Goal: Find specific page/section: Find specific page/section

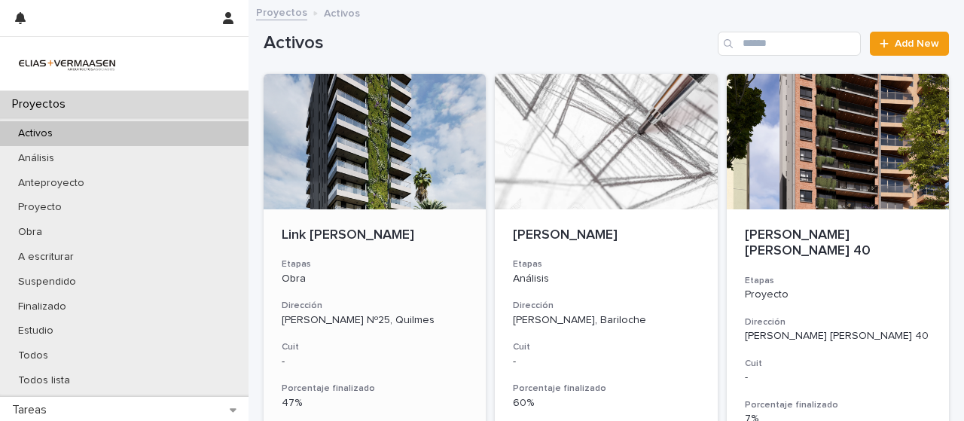
click at [371, 253] on div "Link Torre - [PERSON_NAME] Obra Dirección [PERSON_NAME][STREET_ADDRESS] Cuit - …" at bounding box center [375, 365] width 222 height 312
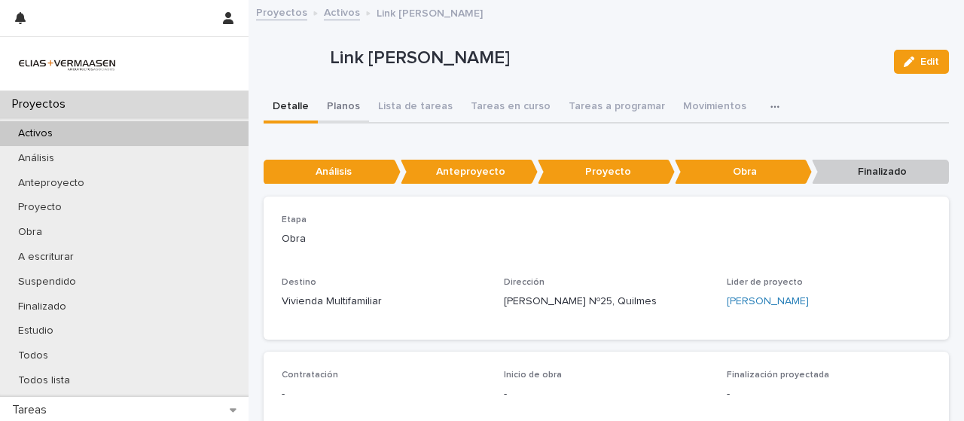
click at [345, 102] on button "Planos" at bounding box center [343, 108] width 51 height 32
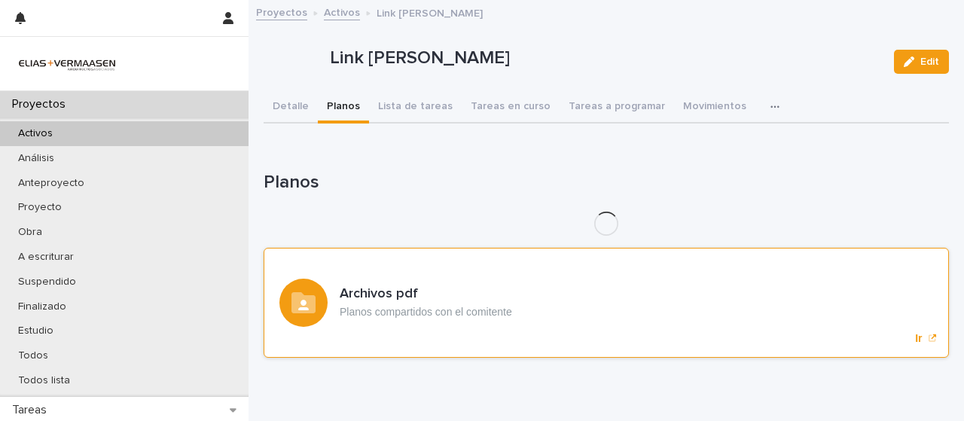
click at [410, 316] on div "Loading... Saving… Planos Loading... Saving… Archivos pdf Planos compartidos co…" at bounding box center [607, 256] width 686 height 228
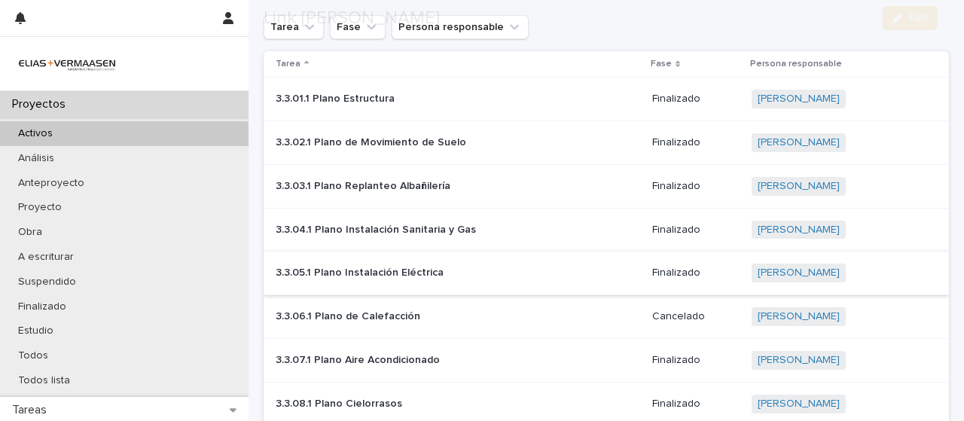
scroll to position [226, 0]
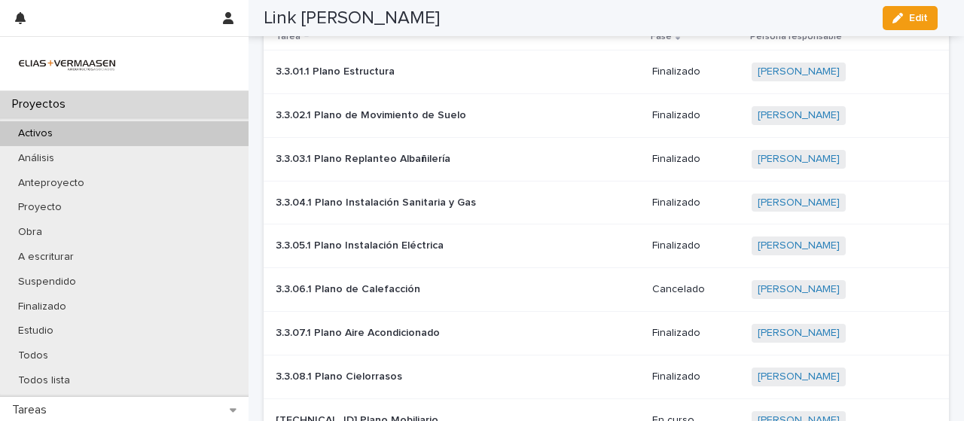
click at [390, 156] on p "3.3.03.1 Plano Replanteo Albañilería" at bounding box center [401, 159] width 251 height 13
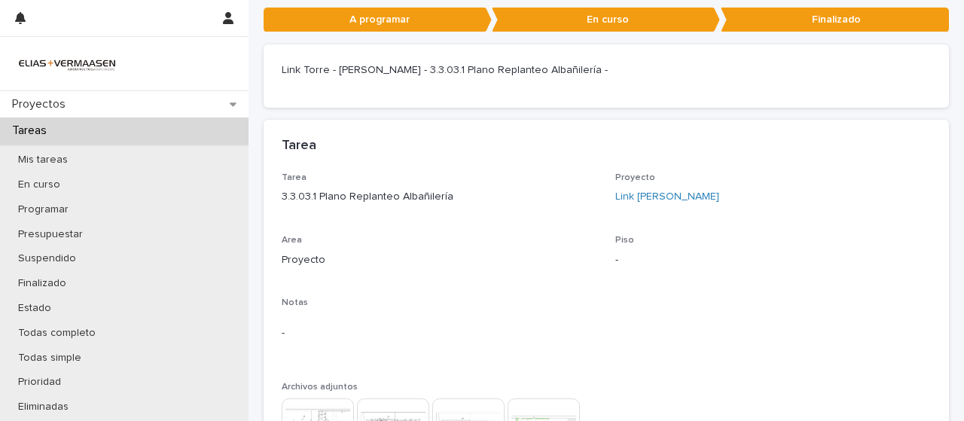
scroll to position [452, 0]
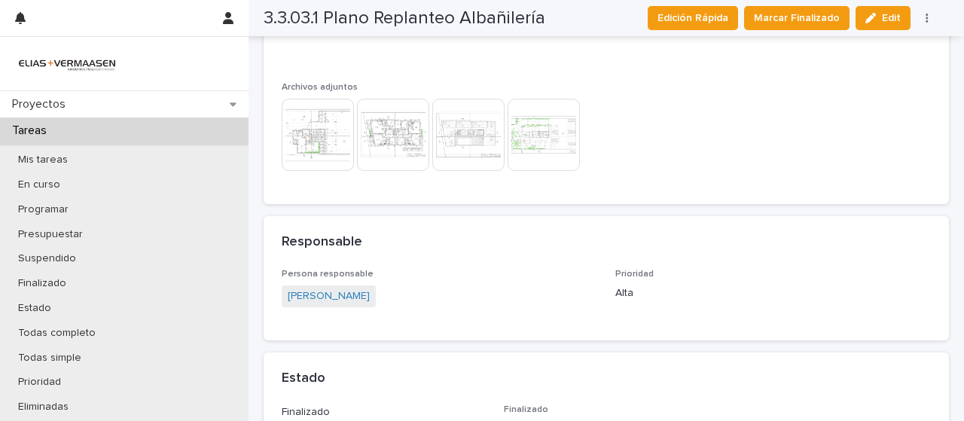
click at [332, 141] on img at bounding box center [318, 135] width 72 height 72
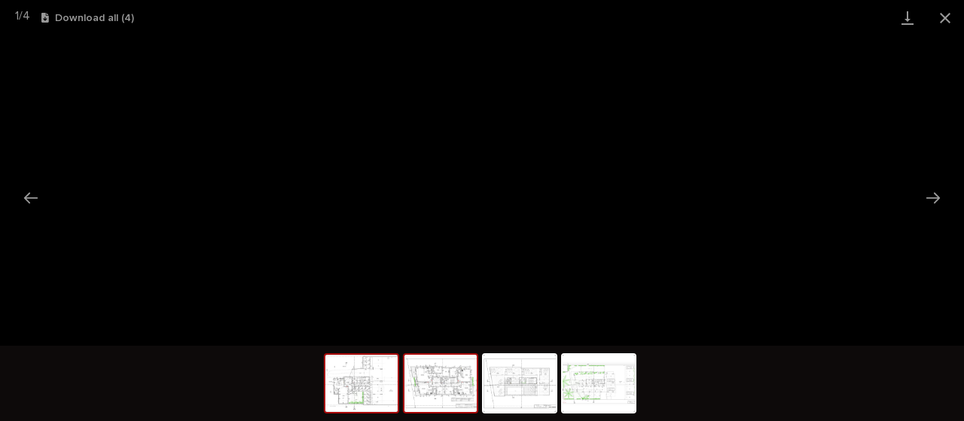
click at [456, 371] on img at bounding box center [441, 383] width 72 height 57
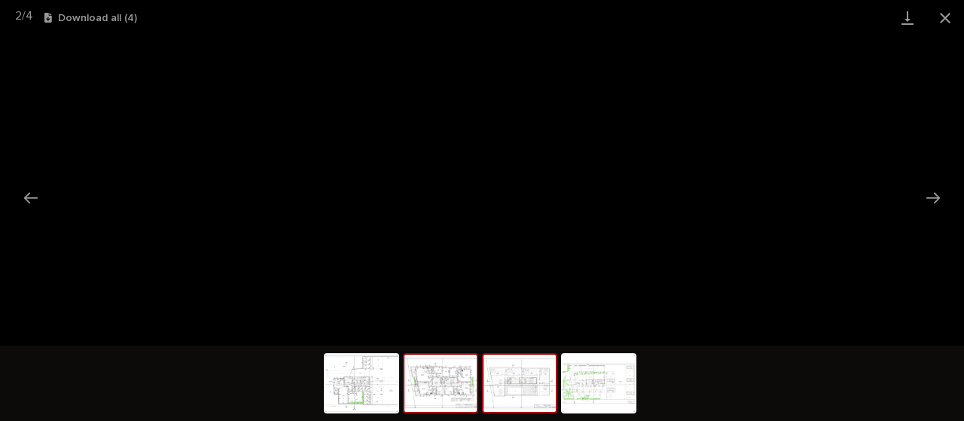
click at [517, 382] on img at bounding box center [520, 383] width 72 height 57
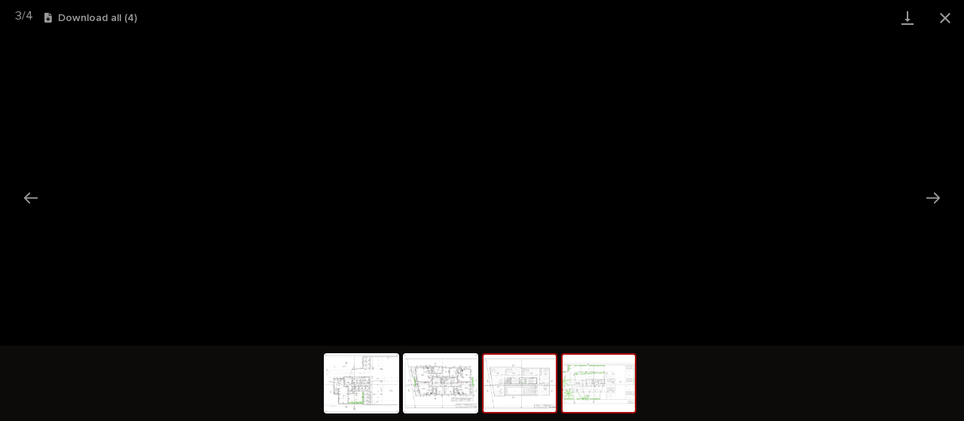
click at [606, 389] on img at bounding box center [599, 383] width 72 height 57
click at [946, 14] on button "Close gallery" at bounding box center [946, 17] width 38 height 35
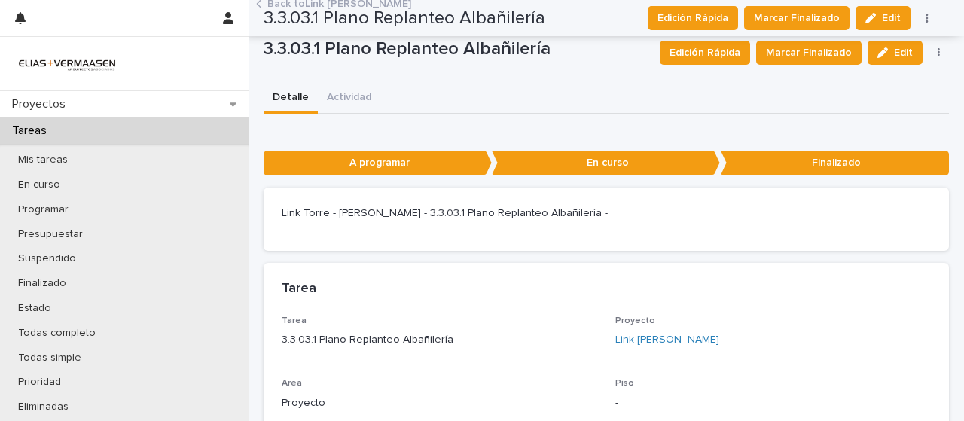
scroll to position [0, 0]
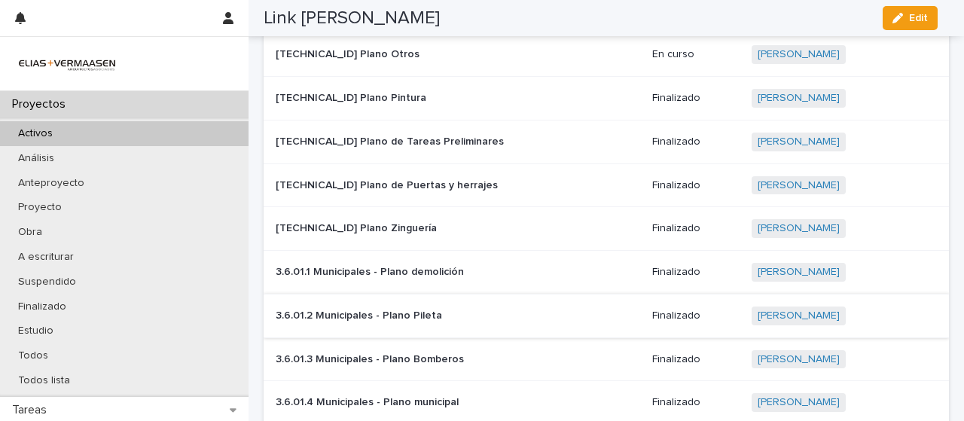
scroll to position [1281, 0]
